Goal: Task Accomplishment & Management: Manage account settings

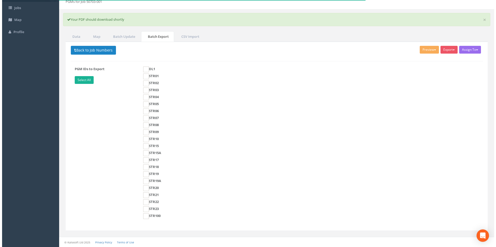
scroll to position [31, 0]
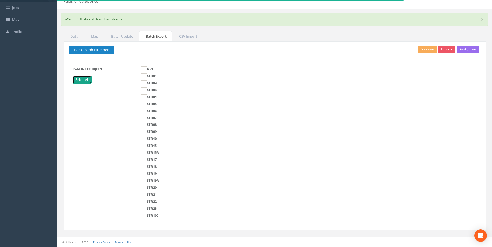
click at [81, 82] on link "Select All" at bounding box center [82, 80] width 19 height 8
checkbox input "true"
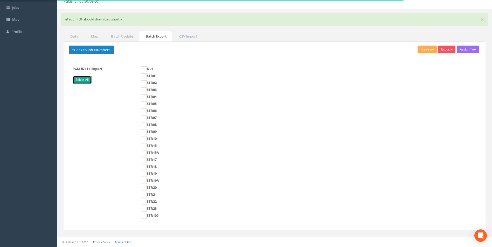
checkbox input "true"
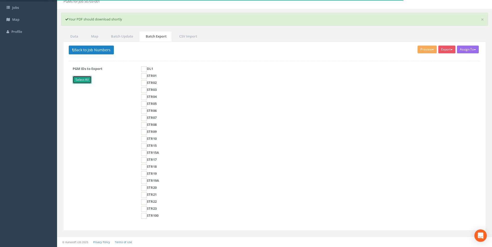
checkbox input "true"
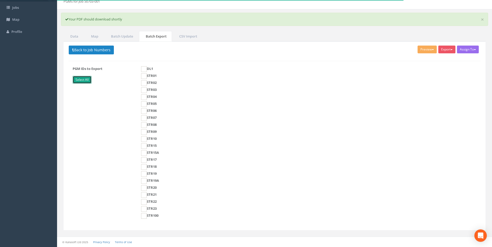
checkbox input "true"
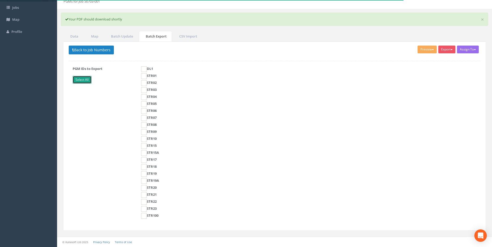
checkbox input "true"
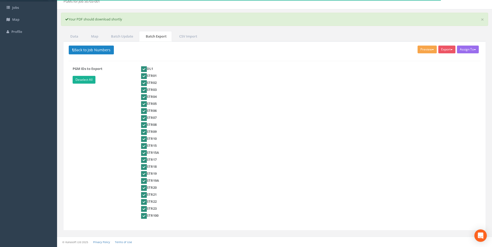
click at [424, 50] on button "Preview" at bounding box center [426, 50] width 19 height 8
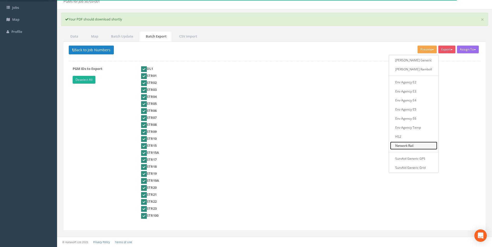
click at [414, 145] on link "Network Rail" at bounding box center [413, 146] width 47 height 8
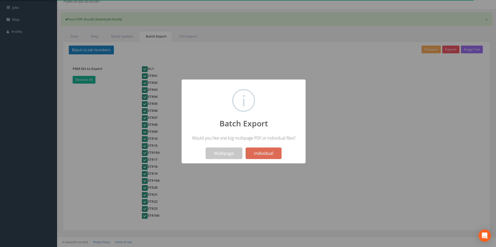
click at [227, 155] on button "Multipage" at bounding box center [224, 153] width 37 height 11
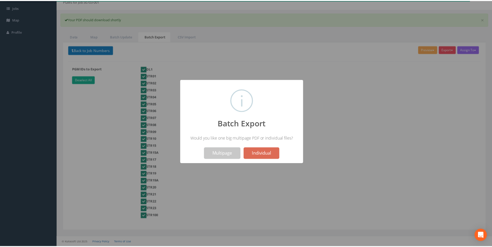
scroll to position [15, 0]
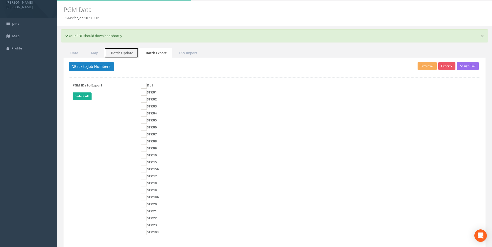
click at [120, 52] on link "Batch Update" at bounding box center [121, 53] width 34 height 11
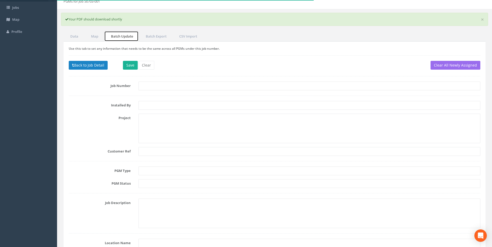
scroll to position [41, 0]
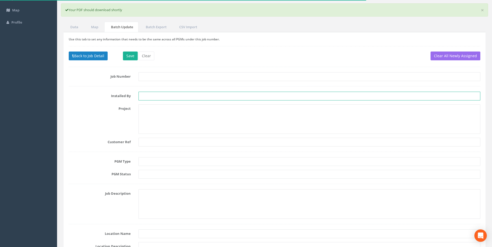
click at [157, 95] on input "text" at bounding box center [309, 96] width 342 height 9
type input "LN"
click at [129, 55] on button "Save" at bounding box center [130, 56] width 15 height 9
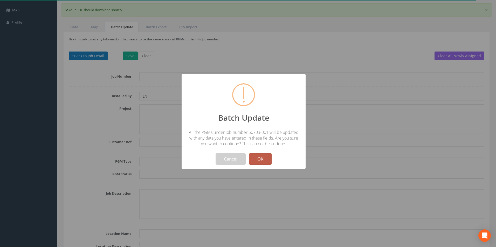
click at [263, 158] on button "OK" at bounding box center [260, 158] width 23 height 11
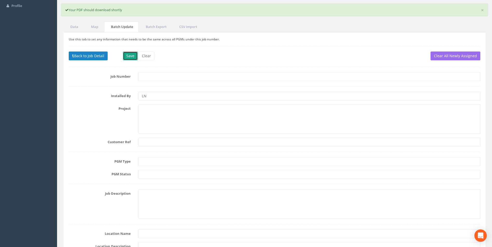
click at [129, 58] on button "Save" at bounding box center [130, 56] width 15 height 9
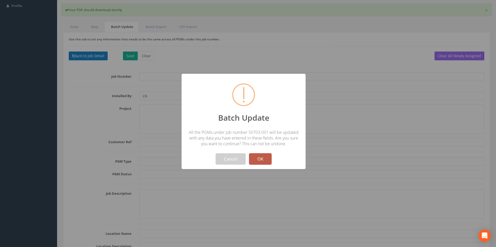
click at [264, 158] on button "OK" at bounding box center [260, 158] width 23 height 11
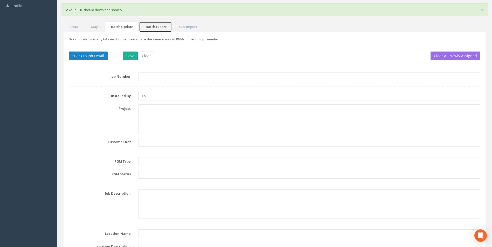
click at [156, 25] on link "Batch Export" at bounding box center [155, 27] width 33 height 11
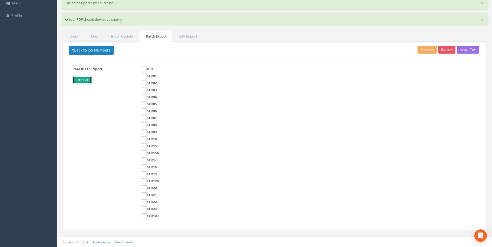
click at [87, 80] on link "Select All" at bounding box center [82, 80] width 19 height 8
checkbox input "true"
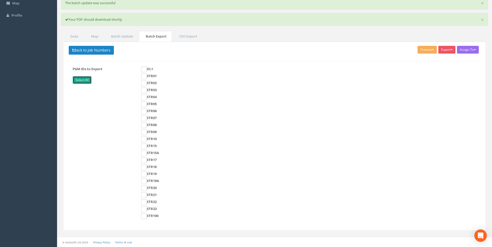
checkbox input "true"
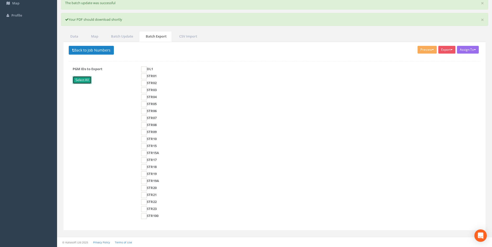
checkbox input "true"
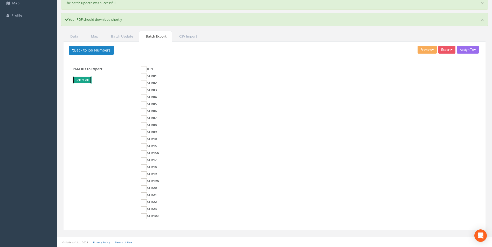
checkbox input "true"
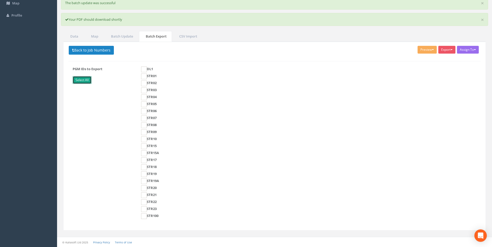
checkbox input "true"
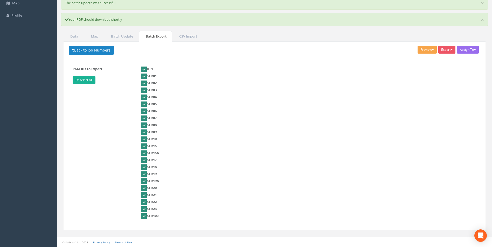
click at [426, 51] on button "Preview" at bounding box center [426, 50] width 19 height 8
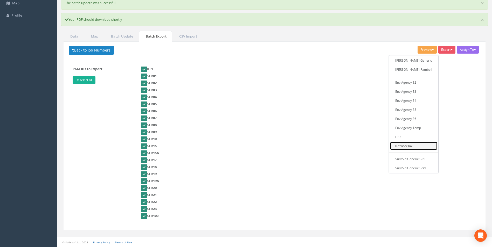
click at [415, 147] on link "Network Rail" at bounding box center [413, 146] width 47 height 8
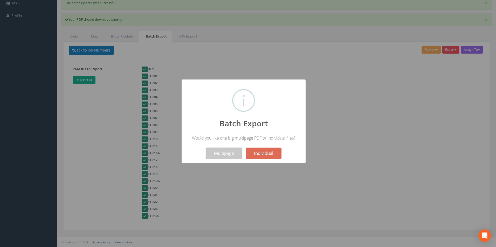
click at [225, 155] on button "Multipage" at bounding box center [224, 153] width 37 height 11
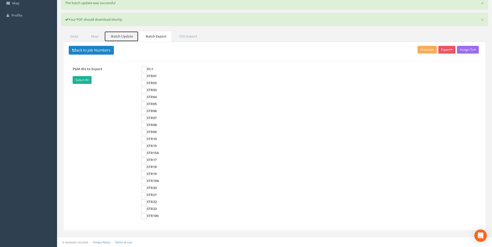
click at [121, 36] on link "Batch Update" at bounding box center [121, 36] width 34 height 11
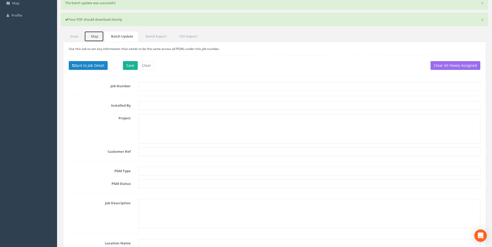
click at [101, 36] on link "Map" at bounding box center [93, 36] width 19 height 11
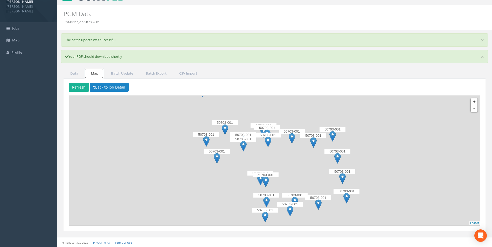
scroll to position [11, 0]
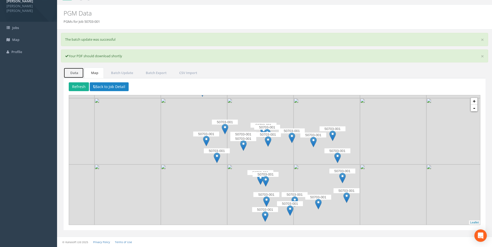
click at [74, 72] on link "Data" at bounding box center [73, 73] width 20 height 11
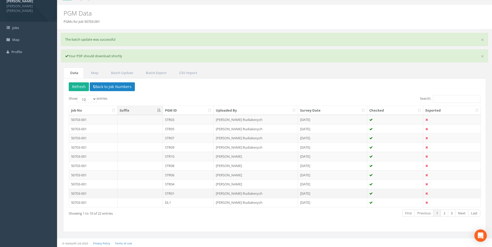
click at [173, 192] on td "STR01" at bounding box center [188, 193] width 51 height 9
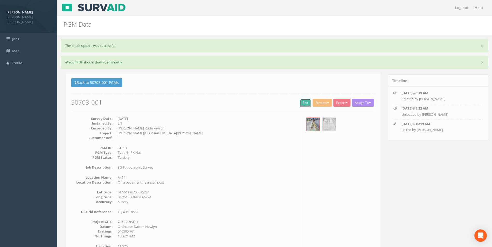
click at [301, 102] on link "Edit" at bounding box center [302, 103] width 11 height 8
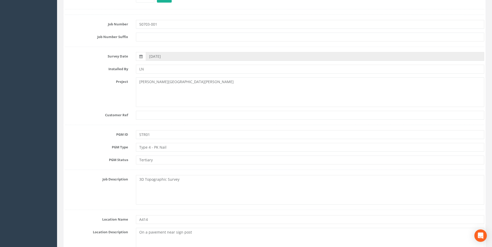
scroll to position [155, 0]
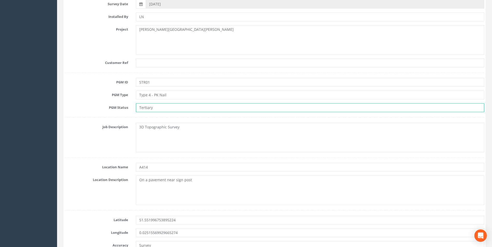
drag, startPoint x: 166, startPoint y: 107, endPoint x: 114, endPoint y: 105, distance: 52.7
click at [114, 105] on div "PGM Status Tertiary" at bounding box center [274, 107] width 427 height 9
type input "Primary"
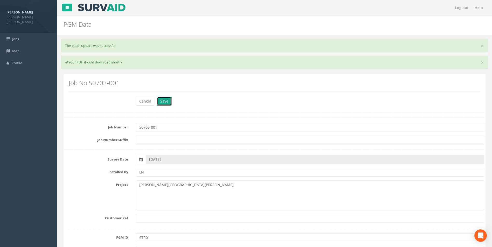
click at [163, 101] on button "Save" at bounding box center [164, 101] width 15 height 9
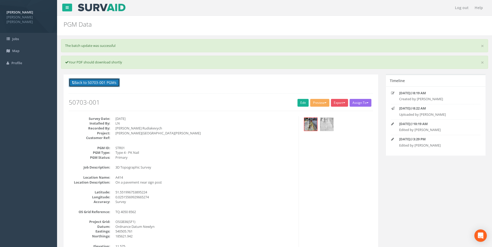
click at [101, 83] on button "Back to 50703-001 PGMs" at bounding box center [94, 82] width 51 height 9
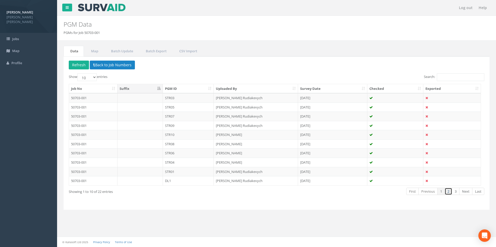
click at [447, 193] on link "2" at bounding box center [448, 192] width 8 height 8
click at [456, 192] on link "3" at bounding box center [455, 192] width 8 height 8
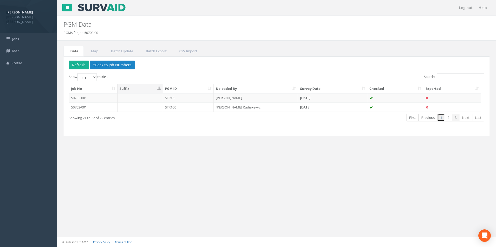
click at [440, 117] on link "1" at bounding box center [441, 118] width 8 height 8
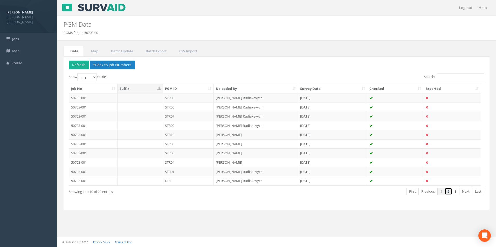
click at [449, 190] on link "2" at bounding box center [448, 192] width 8 height 8
click at [171, 154] on td "STR02" at bounding box center [188, 152] width 51 height 9
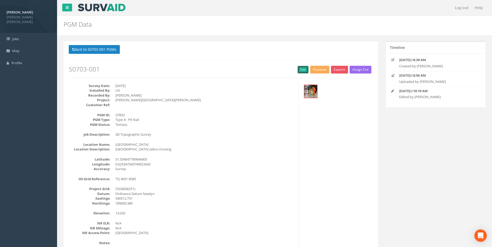
click at [297, 70] on link "Edit" at bounding box center [302, 70] width 11 height 8
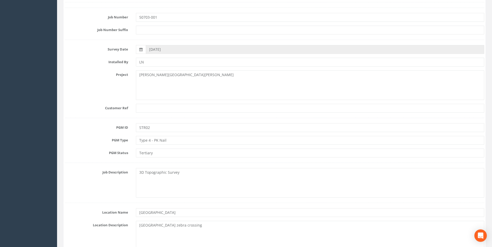
scroll to position [78, 0]
drag, startPoint x: 161, startPoint y: 153, endPoint x: 124, endPoint y: 151, distance: 37.7
click at [124, 151] on div "PGM Status Tertiary" at bounding box center [274, 152] width 427 height 9
type input "Primary"
click at [87, 90] on div "Project [PERSON_NAME][GEOGRAPHIC_DATA][PERSON_NAME] Topo" at bounding box center [274, 85] width 427 height 30
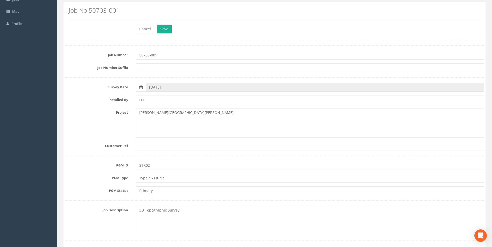
scroll to position [0, 0]
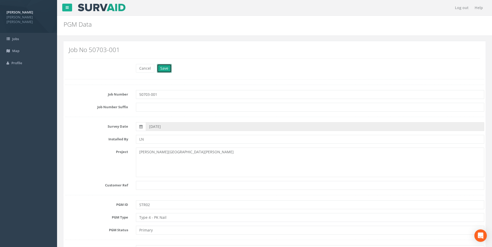
click at [168, 70] on button "Save" at bounding box center [164, 68] width 15 height 9
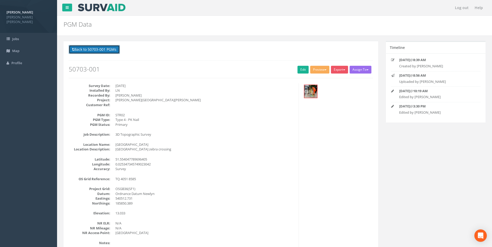
drag, startPoint x: 92, startPoint y: 49, endPoint x: 96, endPoint y: 51, distance: 3.9
click at [92, 49] on button "Back to 50703-001 PGMs" at bounding box center [94, 49] width 51 height 9
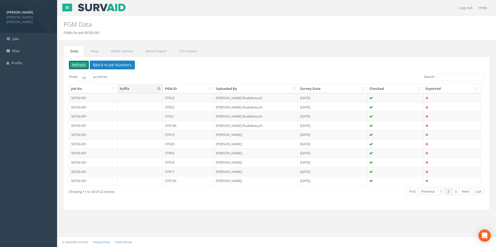
click at [78, 65] on button "Refresh" at bounding box center [79, 65] width 20 height 9
click at [154, 52] on link "Batch Export" at bounding box center [155, 51] width 33 height 11
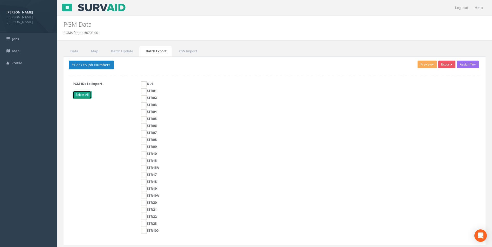
click at [81, 91] on link "Select All" at bounding box center [82, 95] width 19 height 8
checkbox input "true"
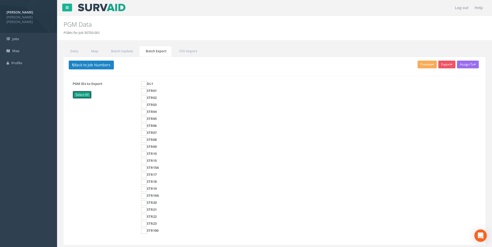
checkbox input "true"
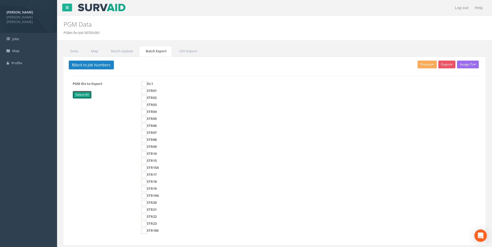
checkbox input "true"
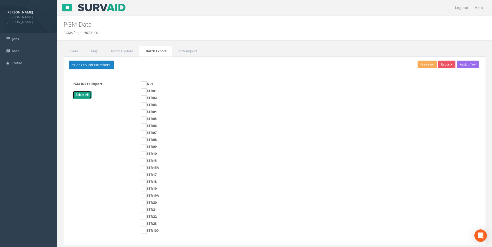
checkbox input "true"
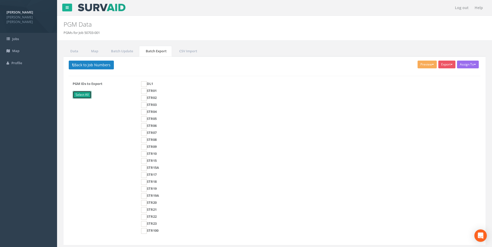
checkbox input "true"
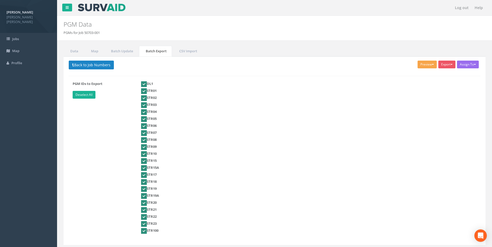
click at [421, 65] on button "Preview" at bounding box center [426, 65] width 19 height 8
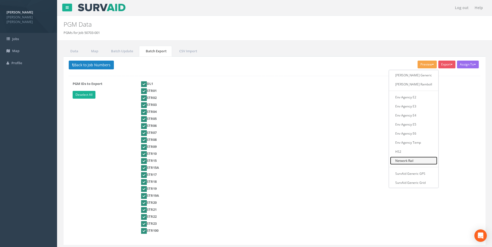
click at [412, 162] on link "Network Rail" at bounding box center [413, 161] width 47 height 8
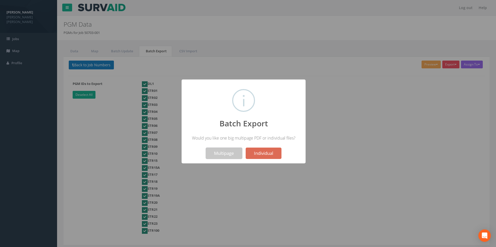
click at [220, 153] on button "Multipage" at bounding box center [224, 153] width 37 height 11
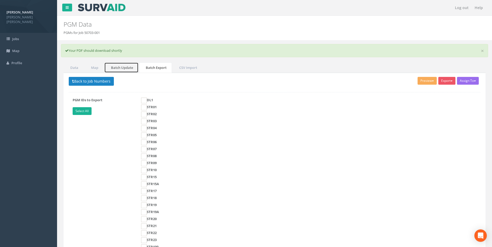
click at [120, 67] on link "Batch Update" at bounding box center [121, 67] width 34 height 11
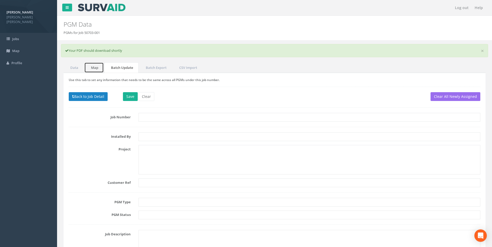
click at [96, 68] on link "Map" at bounding box center [93, 67] width 19 height 11
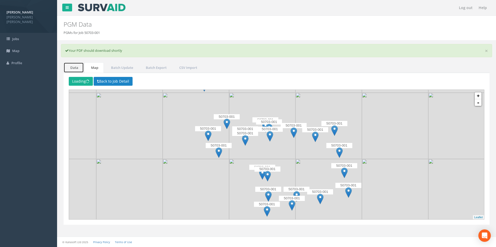
click at [73, 67] on link "Data" at bounding box center [73, 67] width 20 height 11
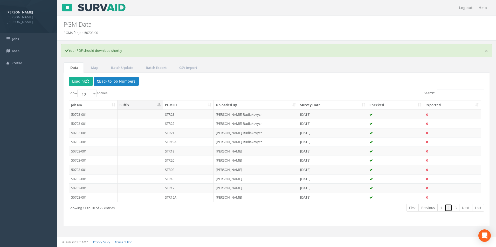
click at [449, 208] on link "2" at bounding box center [448, 208] width 8 height 8
click at [441, 210] on link "1" at bounding box center [441, 208] width 8 height 8
click at [446, 208] on link "2" at bounding box center [448, 208] width 8 height 8
click at [455, 205] on link "3" at bounding box center [455, 208] width 8 height 8
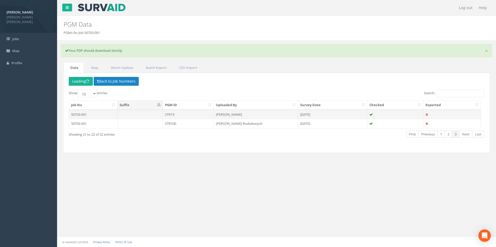
click at [173, 116] on td "STR15" at bounding box center [188, 114] width 51 height 9
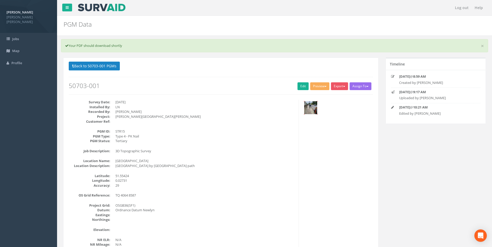
click at [313, 106] on img at bounding box center [310, 107] width 13 height 13
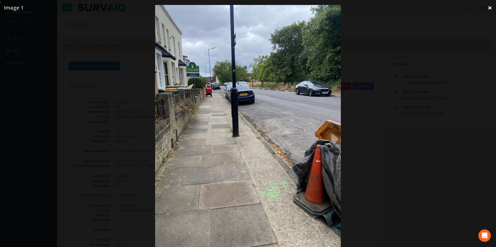
click at [488, 10] on link "×" at bounding box center [489, 8] width 12 height 16
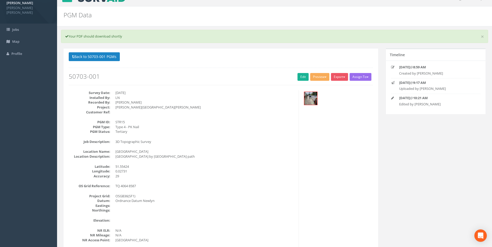
scroll to position [26, 0]
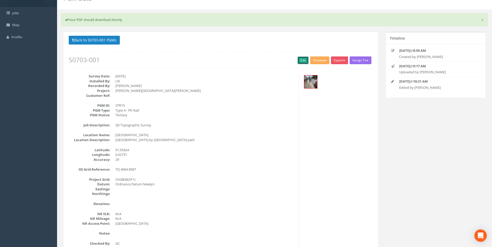
click at [299, 59] on link "Edit" at bounding box center [302, 60] width 11 height 8
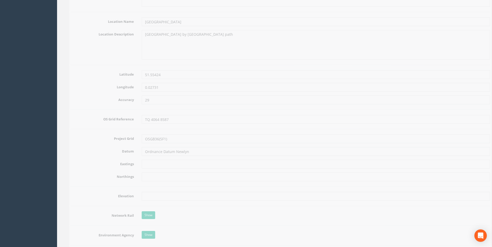
scroll to position [285, 0]
click at [151, 164] on input "text" at bounding box center [310, 163] width 348 height 9
paste input "540652.104"
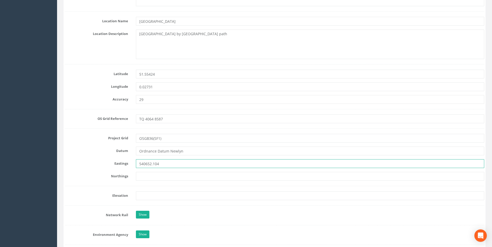
type input "540652.104"
click at [154, 179] on input "text" at bounding box center [310, 176] width 348 height 9
paste input "185871.948"
type input "185871.948"
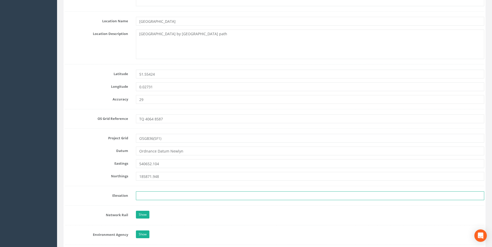
click at [163, 199] on input "text" at bounding box center [310, 196] width 348 height 9
paste input "12.702"
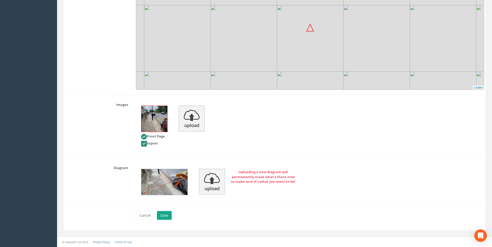
type input "12.702"
click at [167, 215] on button "Save" at bounding box center [164, 215] width 15 height 9
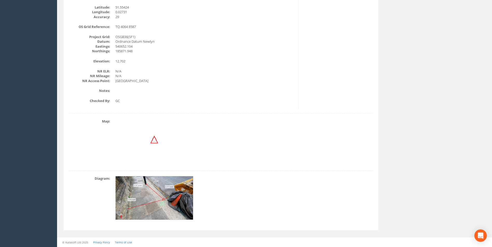
scroll to position [0, 0]
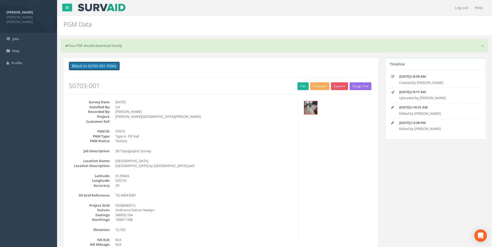
click at [105, 67] on button "Back to 50703-001 PGMs" at bounding box center [94, 66] width 51 height 9
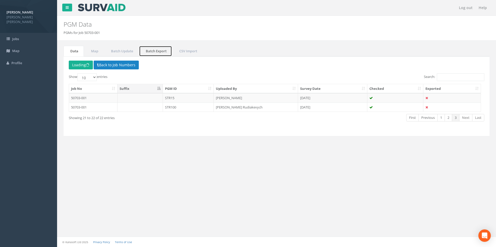
click at [154, 50] on link "Batch Export" at bounding box center [155, 51] width 33 height 11
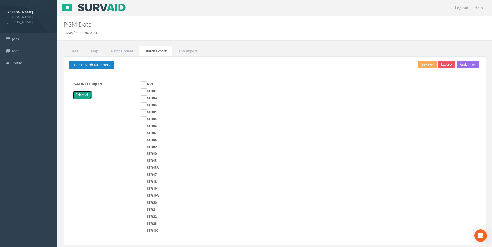
click at [82, 94] on link "Select All" at bounding box center [82, 95] width 19 height 8
checkbox input "true"
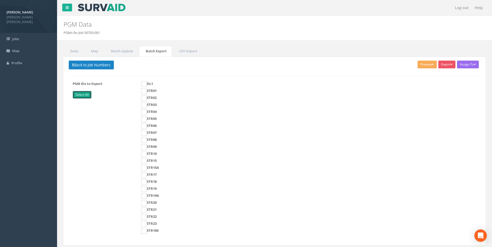
checkbox input "true"
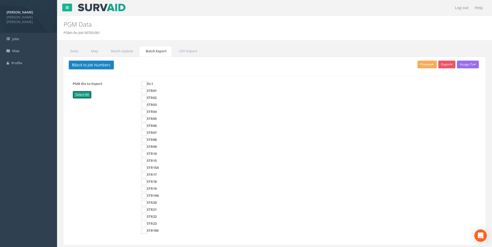
checkbox input "true"
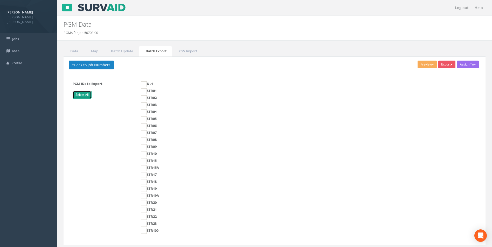
checkbox input "true"
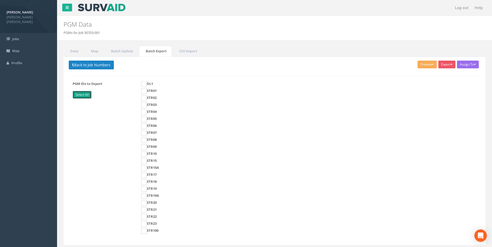
checkbox input "true"
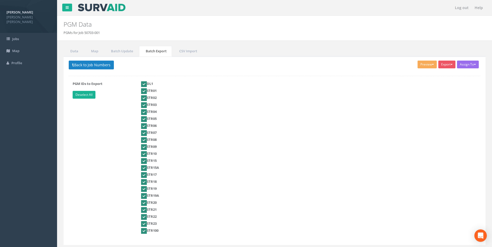
click at [419, 70] on div "Assign To No Companies Added Export [PERSON_NAME] Generic [PERSON_NAME] Ramboll…" at bounding box center [274, 150] width 422 height 189
click at [419, 65] on button "Preview" at bounding box center [426, 65] width 19 height 8
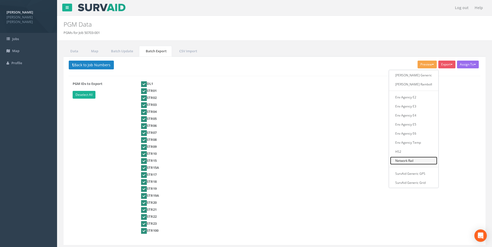
click at [406, 162] on link "Network Rail" at bounding box center [413, 161] width 47 height 8
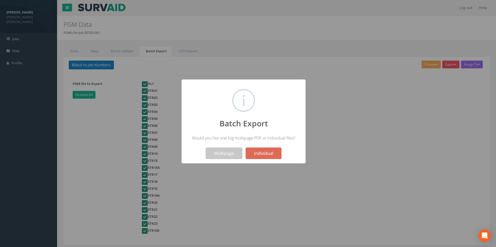
click at [221, 154] on button "Multipage" at bounding box center [224, 153] width 37 height 11
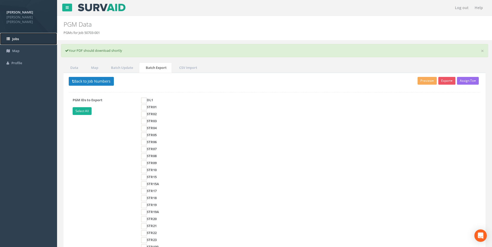
click at [15, 37] on span "Jobs" at bounding box center [15, 39] width 7 height 5
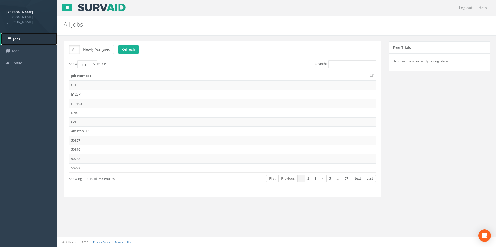
click at [14, 33] on link "Jobs" at bounding box center [29, 39] width 56 height 12
